Goal: Task Accomplishment & Management: Manage account settings

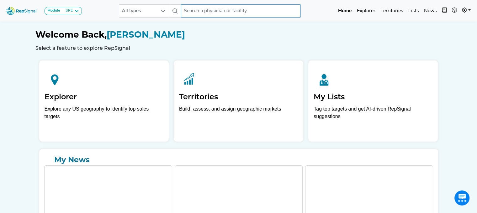
click at [207, 11] on input "text" at bounding box center [241, 10] width 120 height 13
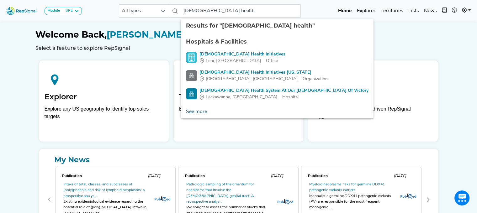
click at [194, 113] on link "See more" at bounding box center [196, 112] width 31 height 13
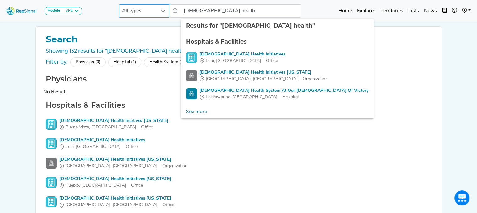
click at [132, 15] on span "All types" at bounding box center [138, 11] width 38 height 13
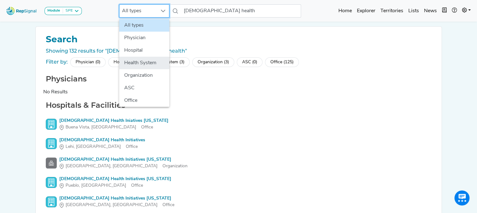
click at [130, 60] on li "Health System" at bounding box center [144, 63] width 50 height 13
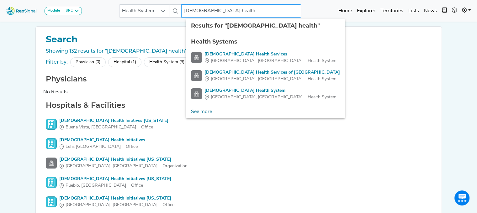
drag, startPoint x: 237, startPoint y: 10, endPoint x: 223, endPoint y: 13, distance: 14.3
click at [223, 13] on input "[DEMOGRAPHIC_DATA] health" at bounding box center [241, 10] width 120 height 13
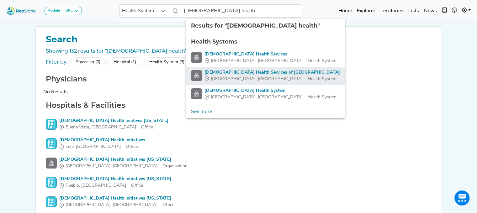
drag, startPoint x: 235, startPoint y: 77, endPoint x: 227, endPoint y: 71, distance: 10.3
click at [227, 71] on div "[DEMOGRAPHIC_DATA] Health Services of [GEOGRAPHIC_DATA]" at bounding box center [271, 72] width 135 height 7
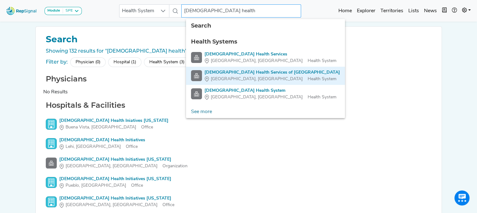
type input "[DEMOGRAPHIC_DATA] Health Services of [GEOGRAPHIC_DATA]"
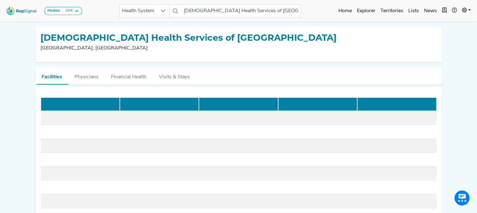
click at [461, 35] on div "Module SPE [MEDICAL_DATA] Disposable Bronchoscope SBRT SPE TTNA [MEDICAL_DATA] …" at bounding box center [238, 149] width 477 height 299
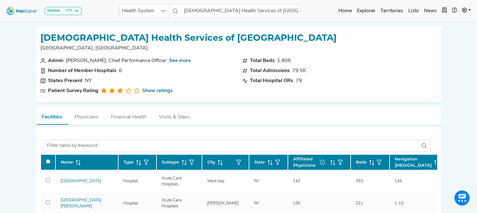
scroll to position [105, 5]
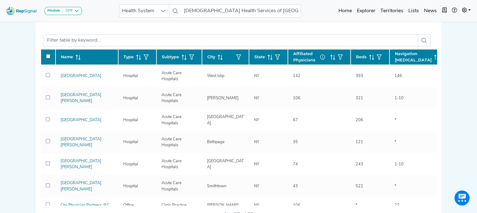
drag, startPoint x: 396, startPoint y: 54, endPoint x: 262, endPoint y: 211, distance: 206.7
click at [401, 54] on span "Navigation [MEDICAL_DATA]" at bounding box center [413, 57] width 37 height 12
click at [18, 39] on div "Module SPE [MEDICAL_DATA] Disposable Bronchoscope SBRT SPE TTNA [MEDICAL_DATA] …" at bounding box center [238, 180] width 477 height 570
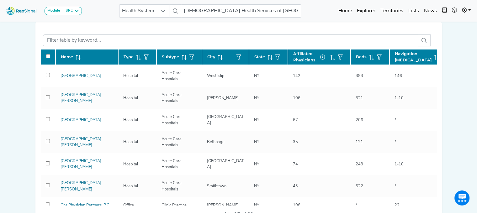
click at [371, 58] on icon at bounding box center [372, 58] width 2 height 1
click at [210, 59] on div "City" at bounding box center [225, 57] width 36 height 10
click at [338, 61] on button "button" at bounding box center [340, 57] width 10 height 10
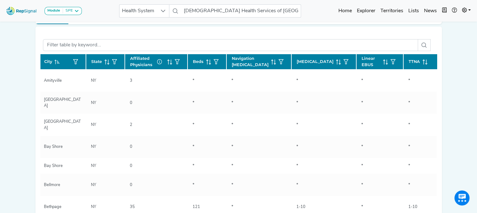
scroll to position [0, 0]
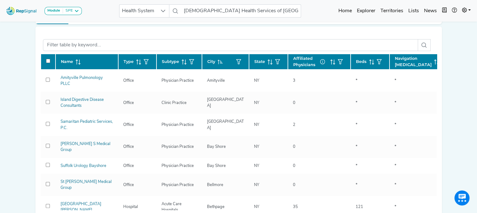
drag, startPoint x: 262, startPoint y: 211, endPoint x: 108, endPoint y: 209, distance: 153.9
click at [108, 209] on div "Name Type Subtype City State Affiliated Physicians Beds Navigation [MEDICAL_DAT…" at bounding box center [238, 133] width 396 height 192
click at [46, 59] on input "checkbox" at bounding box center [48, 61] width 4 height 4
checkbox input "true"
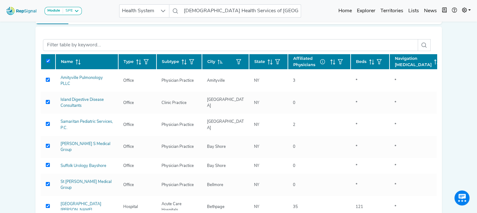
checkbox input "true"
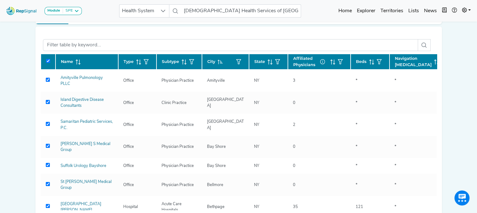
checkbox input "true"
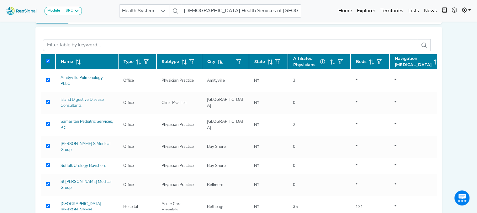
checkbox input "true"
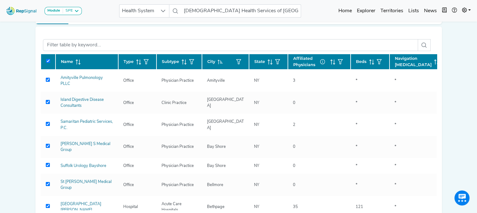
checkbox input "true"
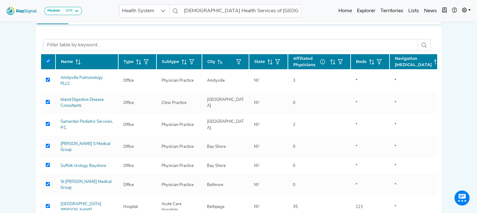
checkbox input "true"
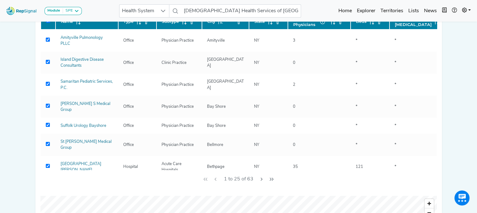
scroll to position [139, 5]
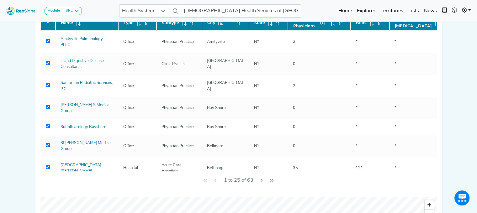
click at [46, 23] on input "checkbox" at bounding box center [48, 22] width 4 height 4
checkbox input "false"
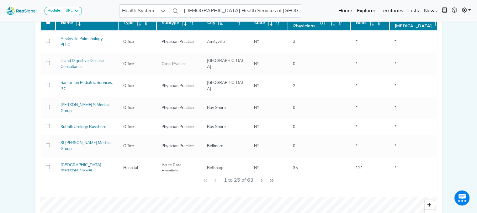
checkbox input "false"
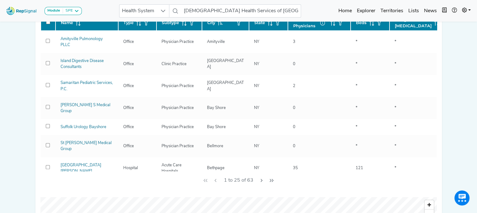
checkbox input "false"
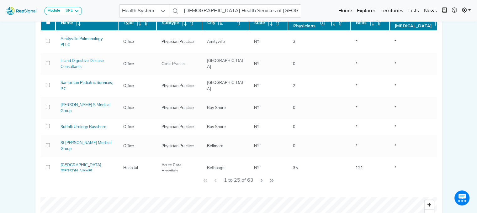
checkbox input "false"
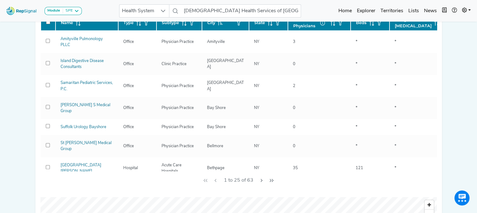
checkbox input "false"
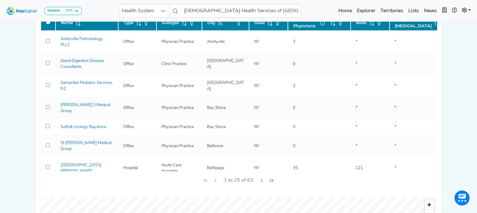
checkbox input "false"
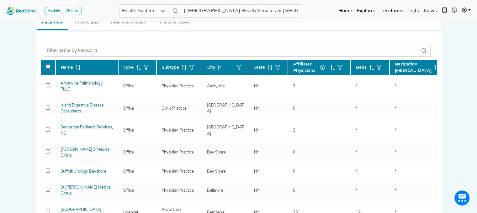
scroll to position [94, 5]
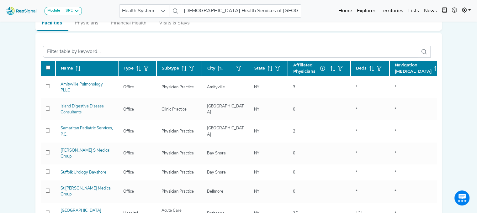
click at [411, 67] on span "Navigation [MEDICAL_DATA]" at bounding box center [413, 68] width 37 height 12
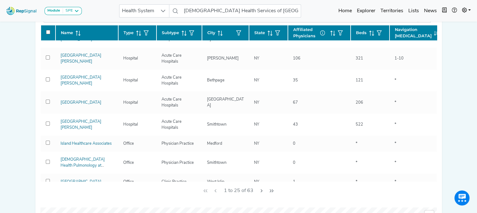
scroll to position [0, 0]
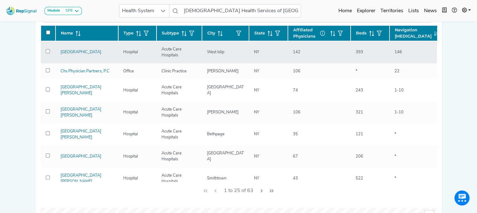
click at [46, 50] on input "checkbox" at bounding box center [48, 51] width 4 height 4
checkbox input "true"
checkbox input "false"
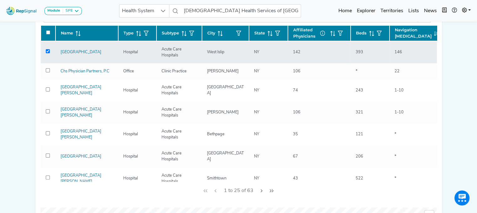
checkbox input "false"
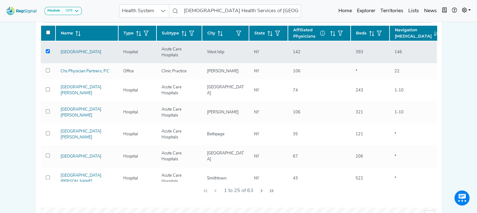
checkbox input "false"
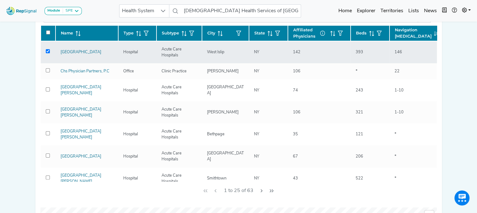
checkbox input "false"
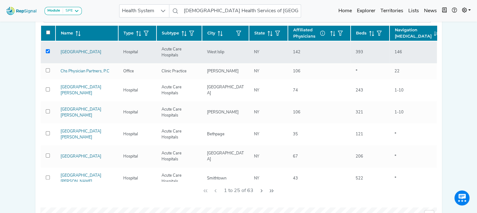
checkbox input "false"
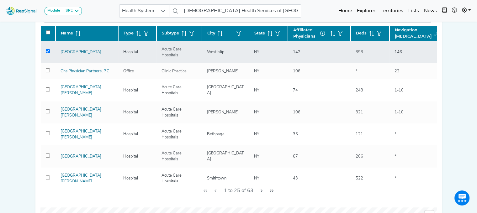
checkbox input "false"
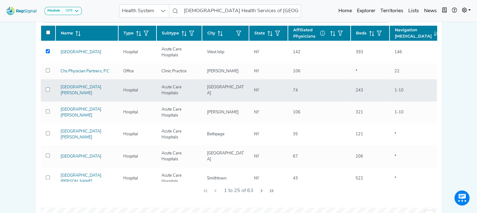
click at [46, 88] on input "checkbox" at bounding box center [48, 89] width 4 height 4
checkbox input "true"
checkbox input "false"
checkbox input "true"
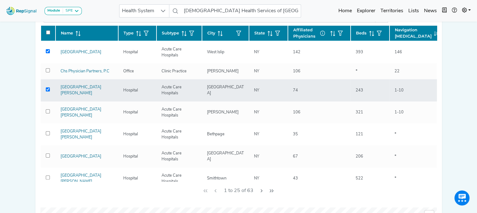
checkbox input "false"
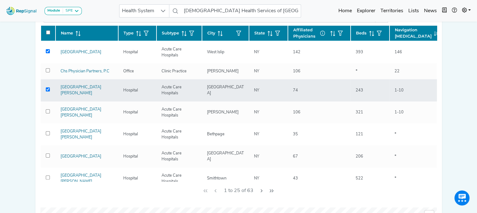
checkbox input "false"
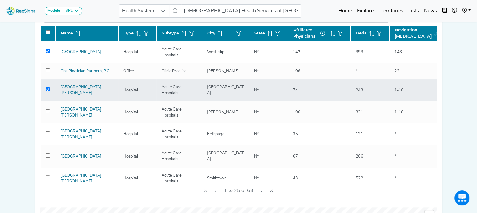
checkbox input "false"
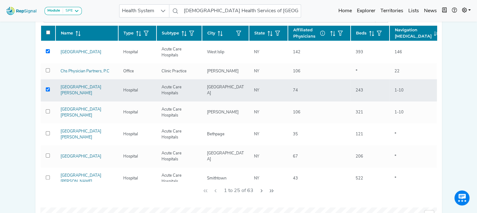
checkbox input "false"
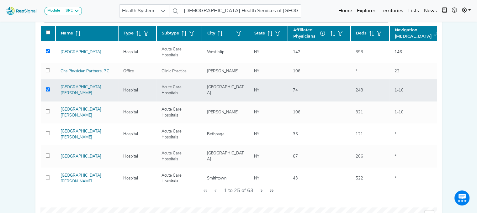
checkbox input "false"
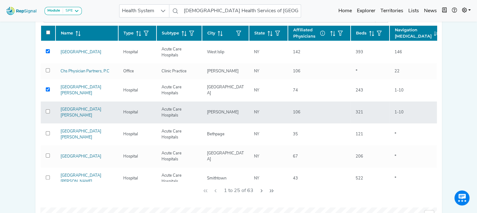
click at [46, 110] on input "checkbox" at bounding box center [48, 111] width 4 height 4
checkbox input "true"
checkbox input "false"
checkbox input "true"
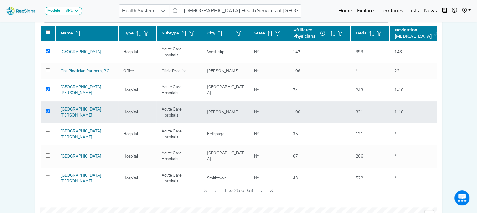
checkbox input "true"
checkbox input "false"
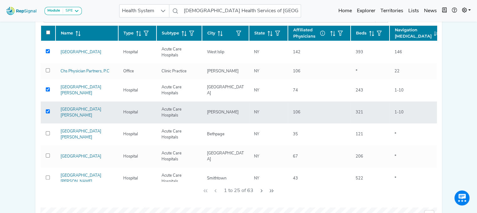
checkbox input "false"
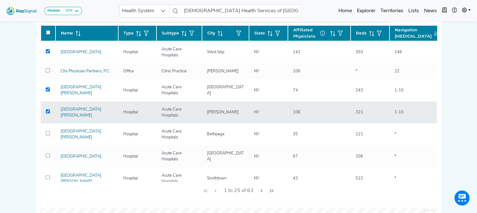
checkbox input "false"
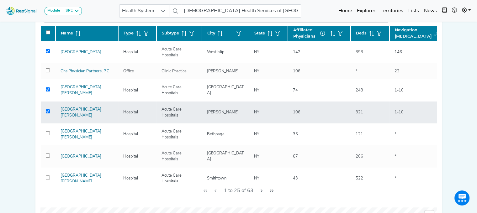
checkbox input "false"
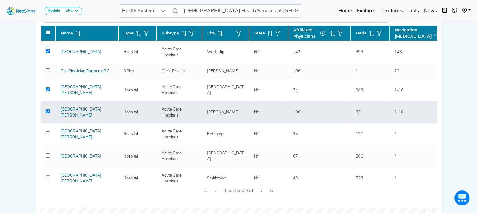
checkbox input "false"
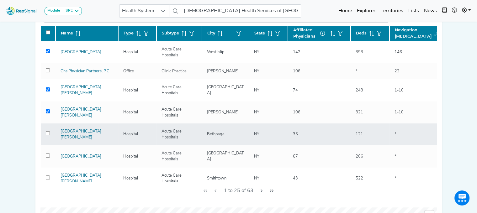
click at [46, 131] on input "checkbox" at bounding box center [48, 133] width 4 height 4
checkbox input "true"
checkbox input "false"
checkbox input "true"
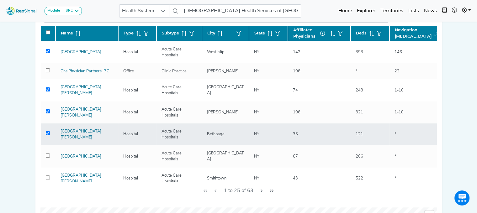
checkbox input "true"
checkbox input "false"
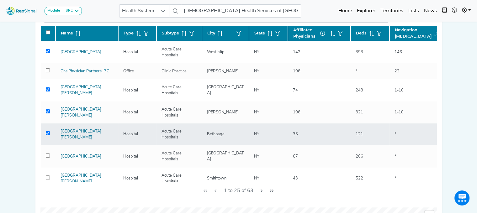
checkbox input "false"
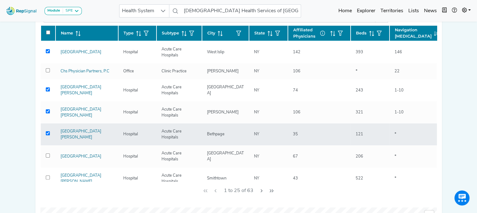
checkbox input "false"
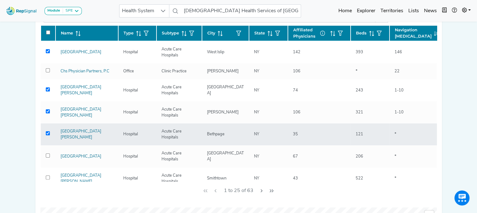
checkbox input "false"
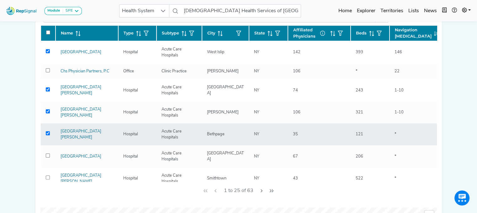
checkbox input "false"
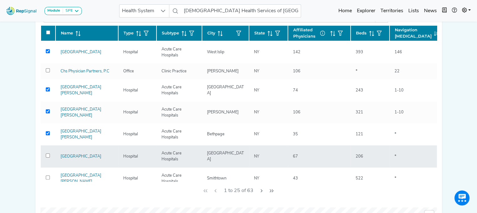
click at [46, 154] on input "checkbox" at bounding box center [48, 156] width 4 height 4
checkbox input "true"
checkbox input "false"
checkbox input "true"
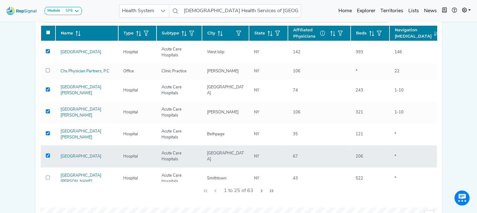
checkbox input "true"
checkbox input "false"
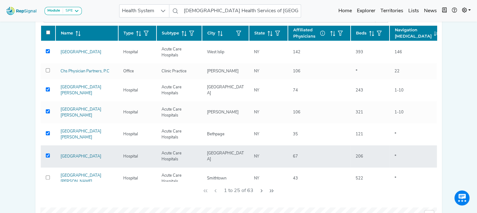
checkbox input "false"
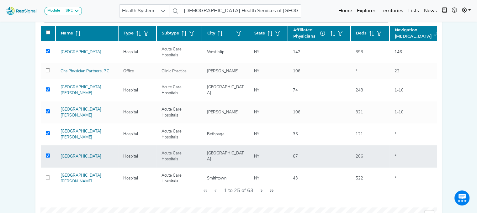
checkbox input "false"
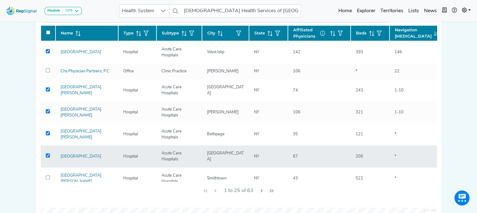
checkbox input "false"
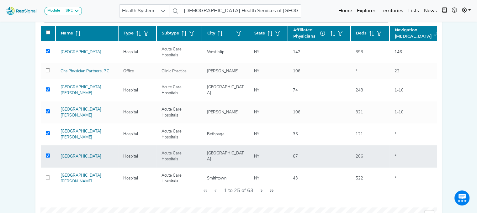
checkbox input "false"
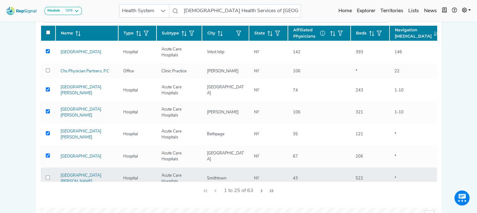
click at [46, 176] on input "checkbox" at bounding box center [48, 177] width 4 height 4
checkbox input "true"
checkbox input "false"
checkbox input "true"
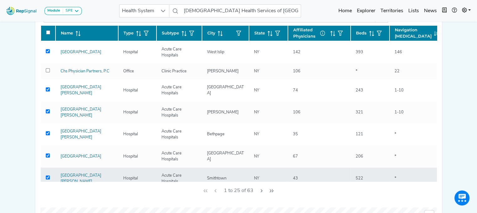
checkbox input "true"
checkbox input "false"
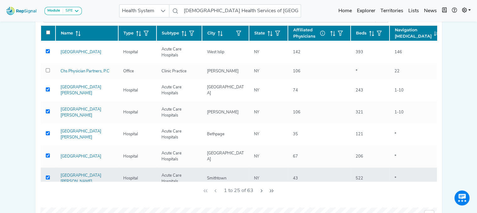
checkbox input "false"
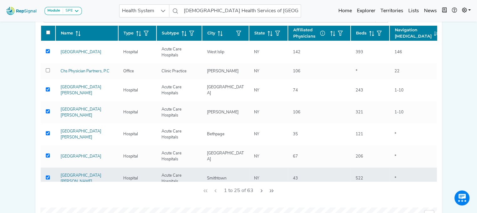
checkbox input "false"
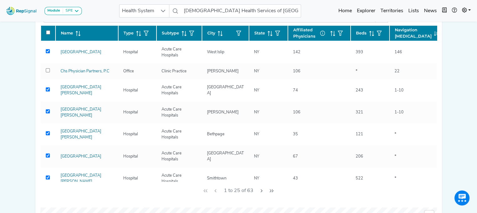
scroll to position [0, 5]
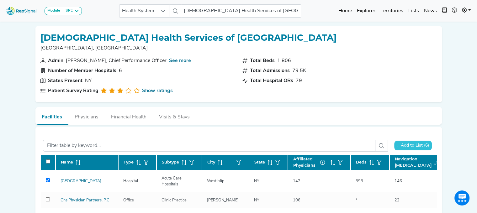
click at [401, 148] on button "Add to List (6)" at bounding box center [413, 146] width 38 height 10
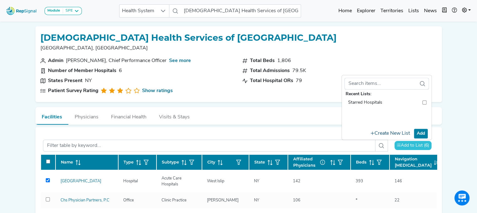
click at [392, 134] on button "Create New List" at bounding box center [390, 134] width 45 height 12
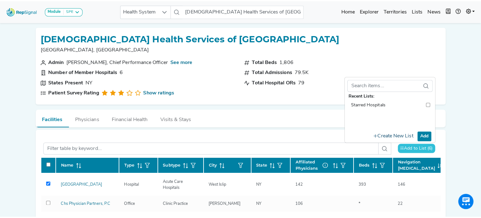
scroll to position [0, 0]
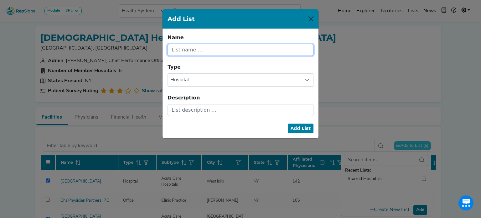
click at [207, 47] on input "text" at bounding box center [241, 50] width 146 height 12
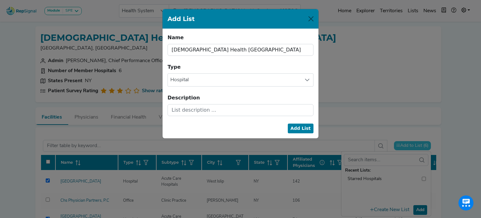
click at [296, 127] on button "Add List" at bounding box center [301, 128] width 26 height 10
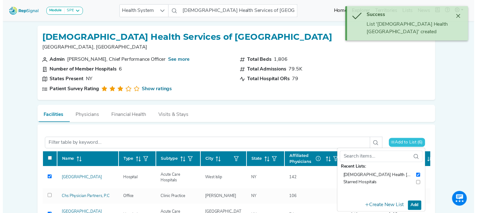
scroll to position [3, 0]
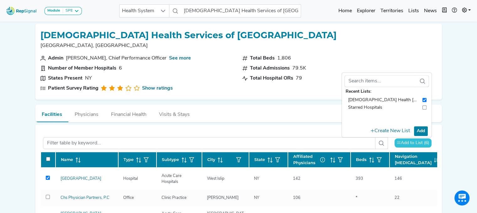
click at [371, 102] on button "[DEMOGRAPHIC_DATA] Health [GEOGRAPHIC_DATA]" at bounding box center [383, 100] width 78 height 8
click at [366, 99] on span "[DEMOGRAPHIC_DATA] Health [GEOGRAPHIC_DATA]" at bounding box center [402, 99] width 109 height 5
click at [414, 11] on link "Lists" at bounding box center [414, 11] width 16 height 13
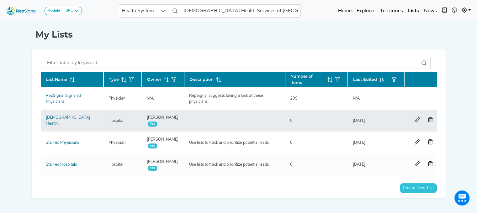
click at [50, 120] on div "[DEMOGRAPHIC_DATA] Health [GEOGRAPHIC_DATA]" at bounding box center [72, 121] width 60 height 12
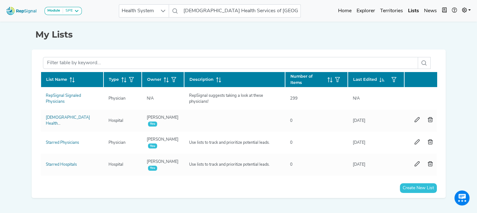
drag, startPoint x: 165, startPoint y: 122, endPoint x: 425, endPoint y: 195, distance: 269.9
click at [425, 195] on div "List Name Type Owner Description Number of Items Last Edited RepSignal Signaled…" at bounding box center [238, 124] width 406 height 149
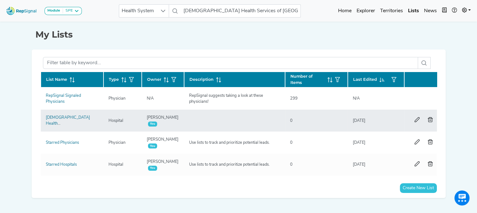
click at [97, 116] on div "[DEMOGRAPHIC_DATA] Health [GEOGRAPHIC_DATA]" at bounding box center [72, 121] width 60 height 12
click at [82, 116] on link "[DEMOGRAPHIC_DATA] Health [GEOGRAPHIC_DATA]" at bounding box center [68, 124] width 44 height 16
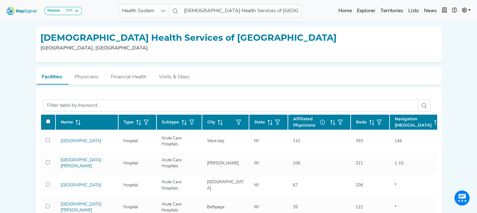
click at [428, 100] on span at bounding box center [423, 106] width 13 height 12
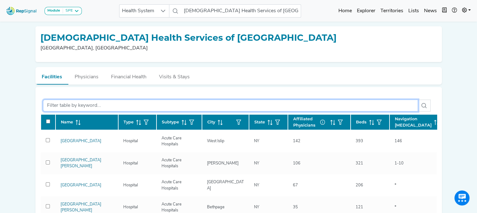
click at [411, 100] on input "text" at bounding box center [230, 106] width 375 height 12
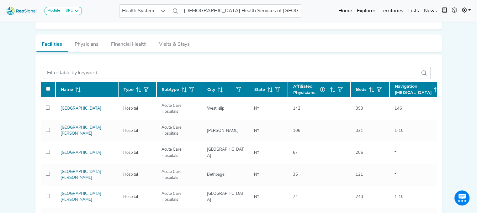
click at [415, 91] on span "Navigation [MEDICAL_DATA]" at bounding box center [413, 89] width 37 height 12
click at [401, 90] on span "Navigation [MEDICAL_DATA]" at bounding box center [413, 89] width 37 height 12
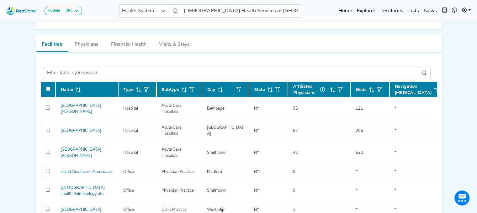
scroll to position [118, 0]
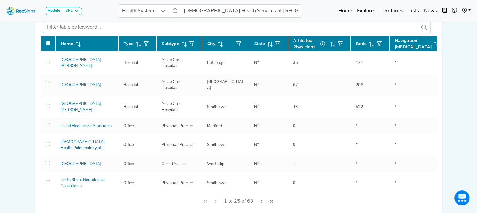
click at [407, 45] on span "Navigation [MEDICAL_DATA]" at bounding box center [413, 44] width 37 height 12
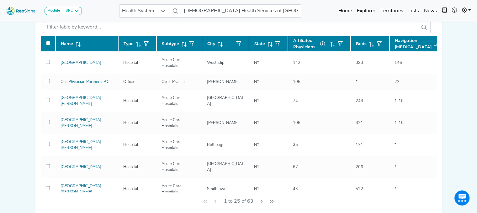
click at [434, 45] on icon at bounding box center [436, 44] width 5 height 5
click at [448, 42] on div "Module SPE [MEDICAL_DATA] Disposable Bronchoscope SBRT SPE TTNA [MEDICAL_DATA] …" at bounding box center [238, 167] width 477 height 570
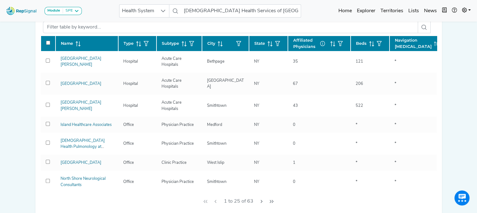
scroll to position [0, 0]
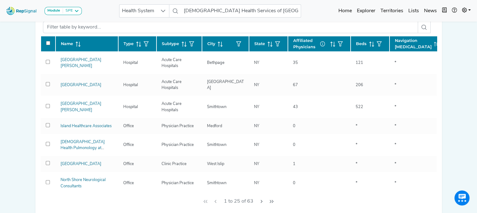
click at [398, 46] on span "Navigation [MEDICAL_DATA]" at bounding box center [413, 44] width 37 height 12
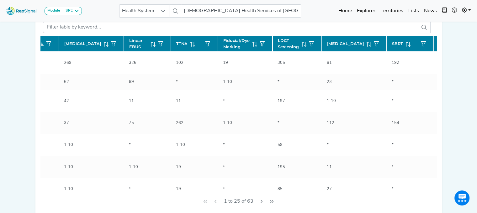
scroll to position [0, 404]
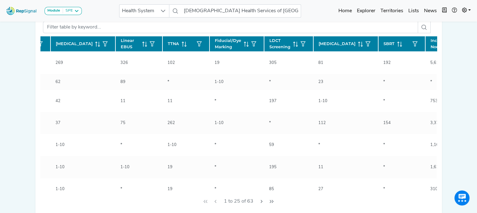
click at [118, 193] on div "1 to 25 of 63" at bounding box center [238, 201] width 396 height 18
click at [71, 194] on div "1 to 25 of 63" at bounding box center [238, 201] width 396 height 18
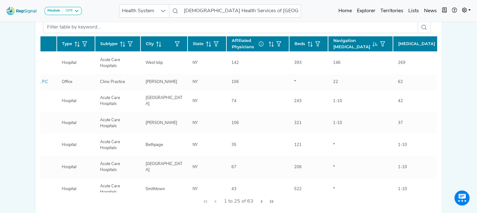
click at [59, 192] on div "1 to 25 of 63" at bounding box center [238, 201] width 396 height 18
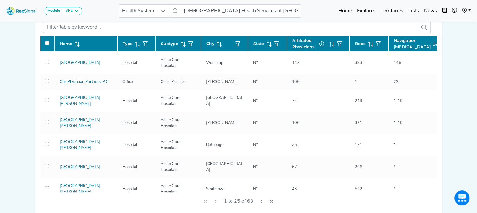
click at [59, 192] on div "1 to 25 of 63" at bounding box center [238, 201] width 396 height 18
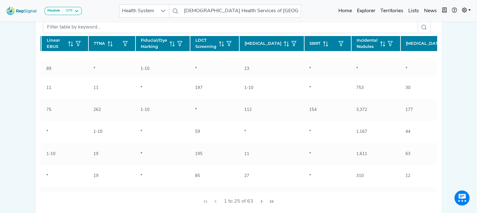
scroll to position [13, 519]
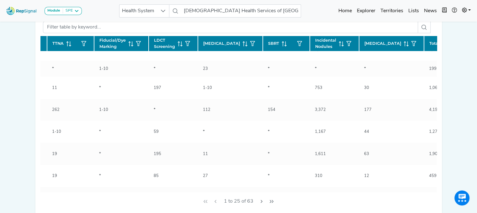
click at [463, 147] on div "Module SPE [MEDICAL_DATA] Disposable Bronchoscope SBRT SPE TTNA [MEDICAL_DATA] …" at bounding box center [238, 167] width 477 height 570
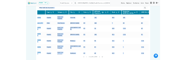
scroll to position [0, 0]
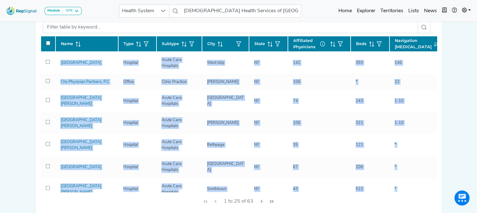
drag, startPoint x: 410, startPoint y: 175, endPoint x: 59, endPoint y: 42, distance: 375.1
drag, startPoint x: 59, startPoint y: 42, endPoint x: 66, endPoint y: 39, distance: 7.9
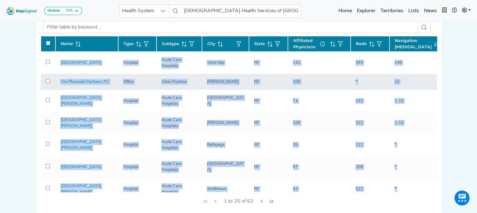
drag, startPoint x: 66, startPoint y: 39, endPoint x: 248, endPoint y: 80, distance: 186.8
copy tbody "[GEOGRAPHIC_DATA] [GEOGRAPHIC_DATA] [GEOGRAPHIC_DATA] 142 393 146 269 326 102 1…"
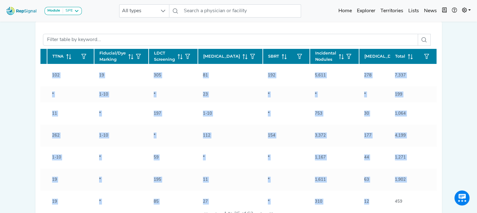
scroll to position [0, 177]
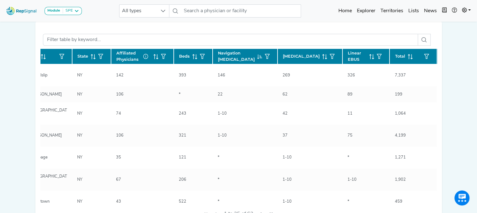
click at [53, 207] on div "1 to 25 of 63" at bounding box center [238, 214] width 396 height 18
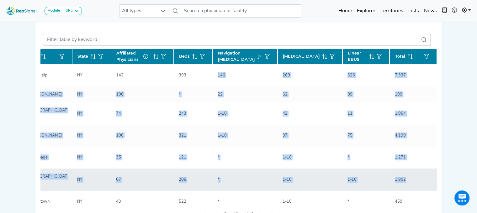
drag, startPoint x: 211, startPoint y: 74, endPoint x: 417, endPoint y: 179, distance: 230.7
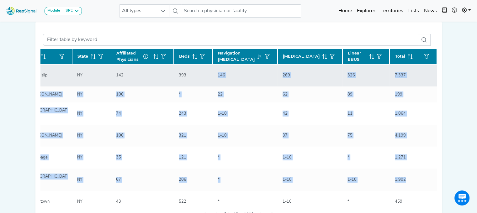
click at [235, 74] on div "146" at bounding box center [244, 75] width 55 height 6
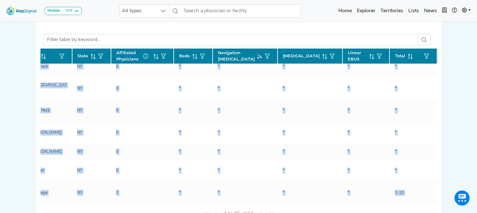
scroll to position [374, 177]
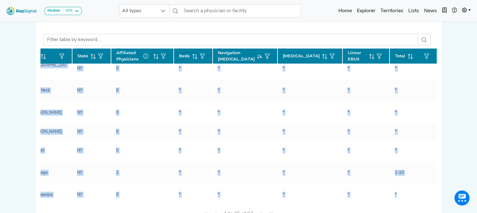
drag, startPoint x: 168, startPoint y: 73, endPoint x: 410, endPoint y: 198, distance: 272.3
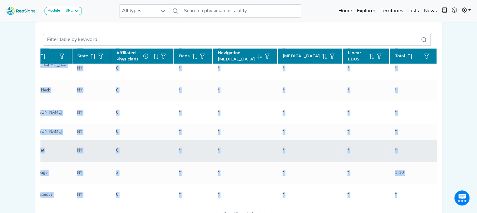
copy tbody "393 146 269 326 102 19 305 81 192 5,611 278 7,337 Chs Physician Partners, P.C O…"
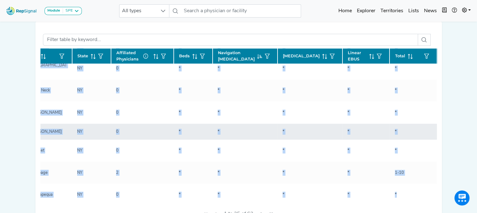
click at [157, 135] on td "0" at bounding box center [142, 132] width 63 height 16
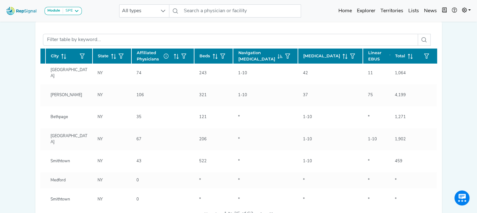
scroll to position [39, 156]
